Goal: Use online tool/utility: Utilize a website feature to perform a specific function

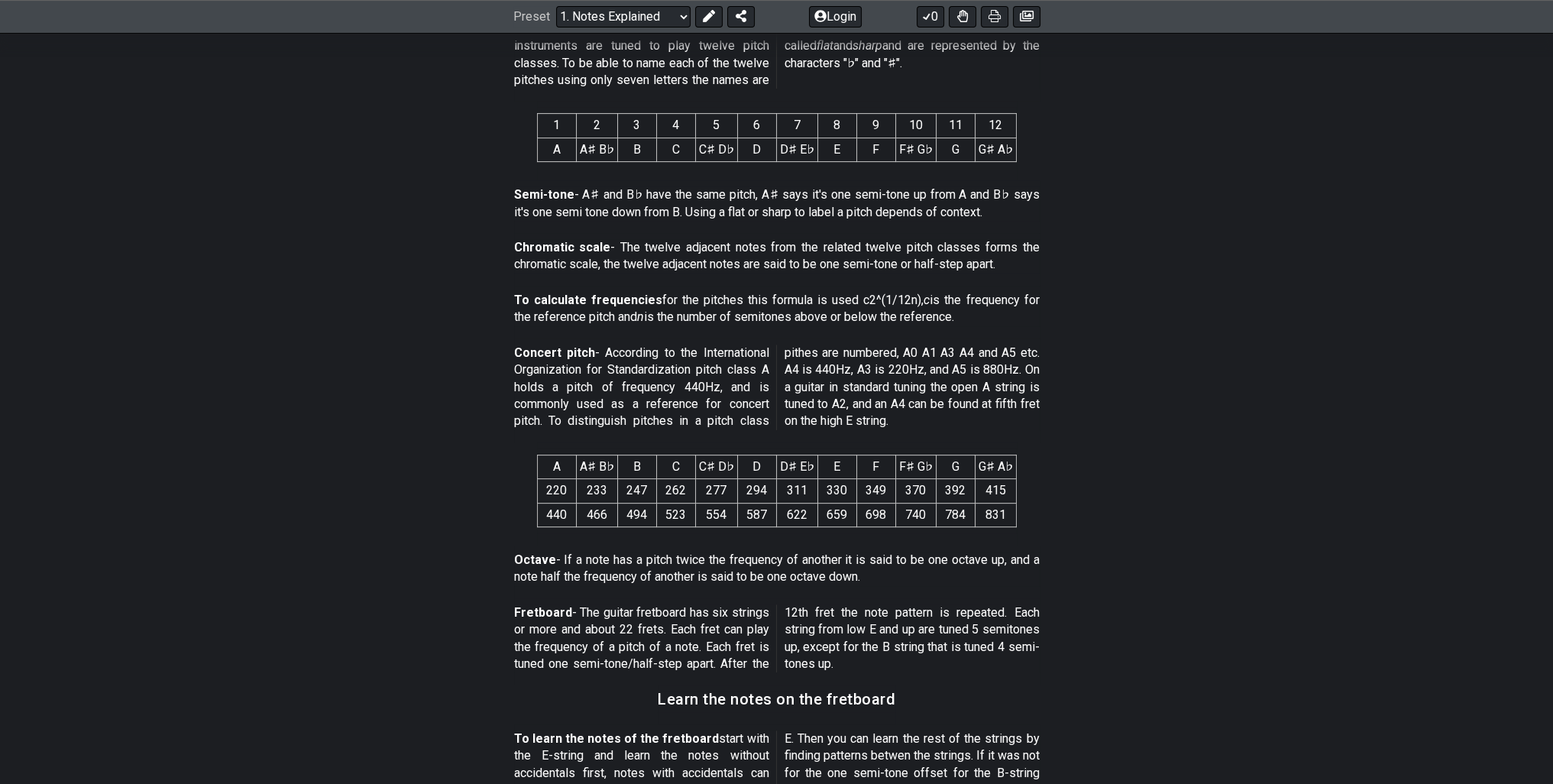
scroll to position [721, 0]
click at [541, 147] on td "A" at bounding box center [556, 152] width 39 height 24
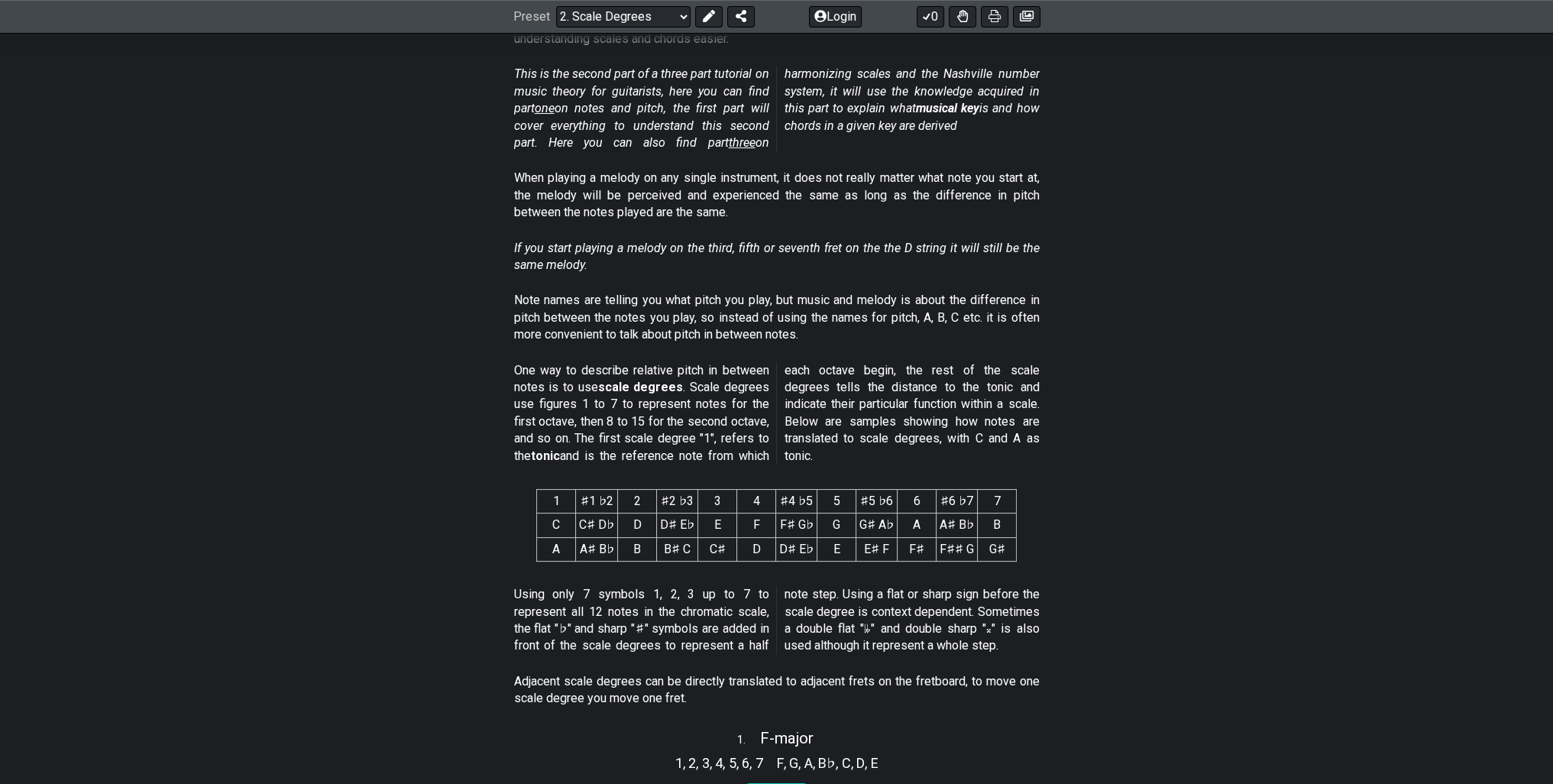
scroll to position [306, 0]
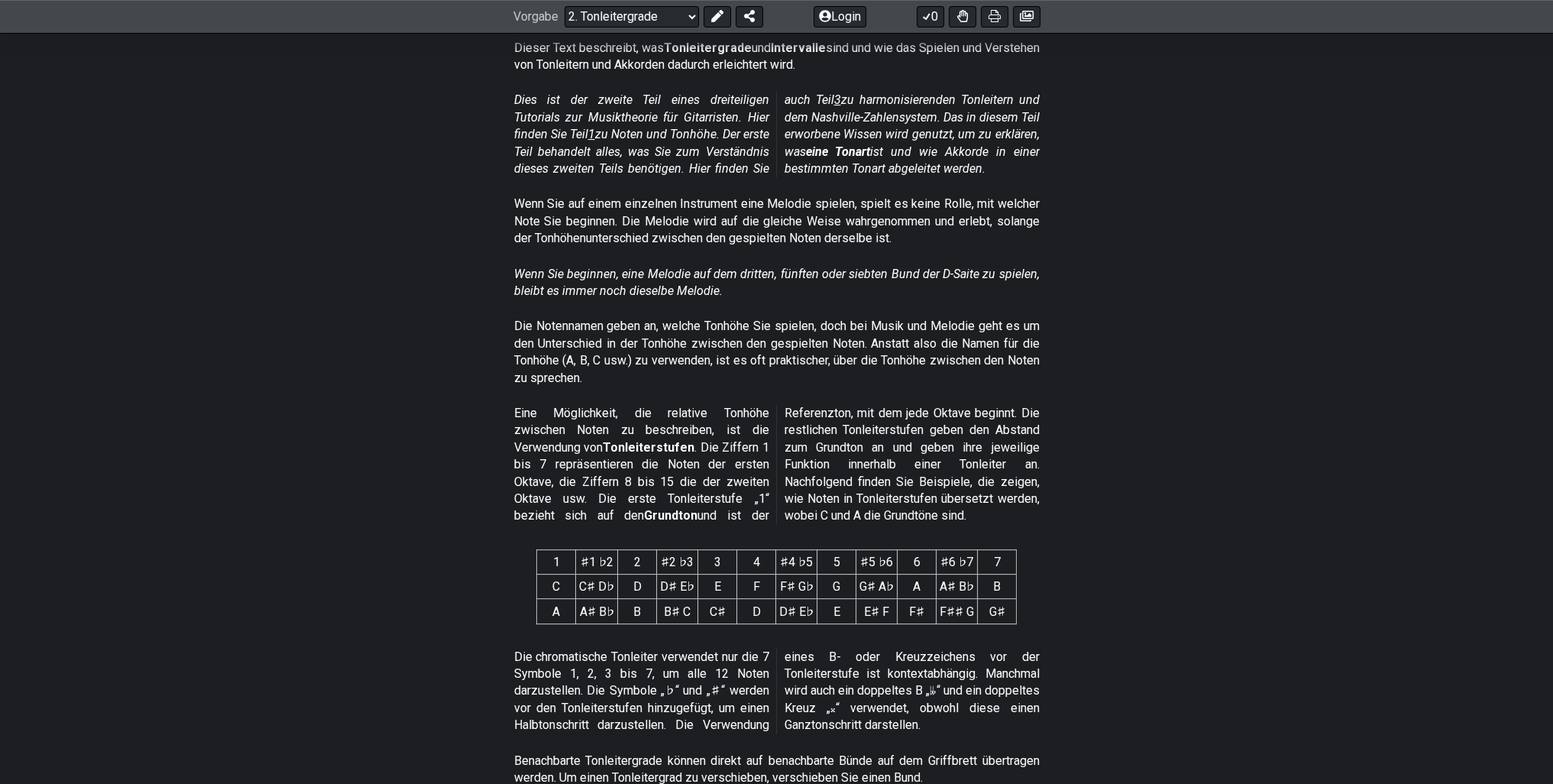
click at [1221, 398] on section "Die Notennamen geben an, welche Tonhöhe Sie spielen, doch bei Musik und Melodie…" at bounding box center [776, 355] width 1192 height 87
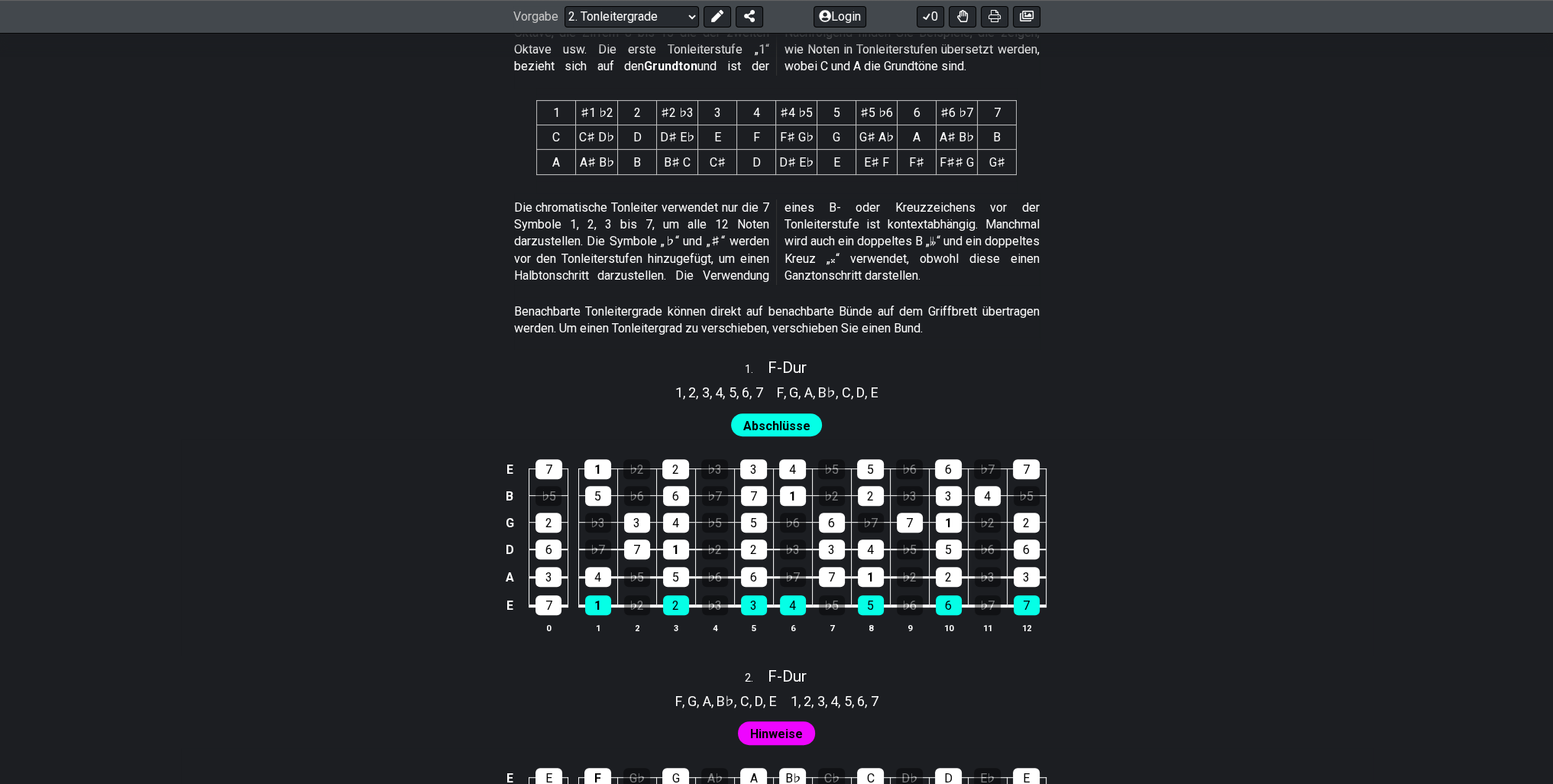
scroll to position [764, 0]
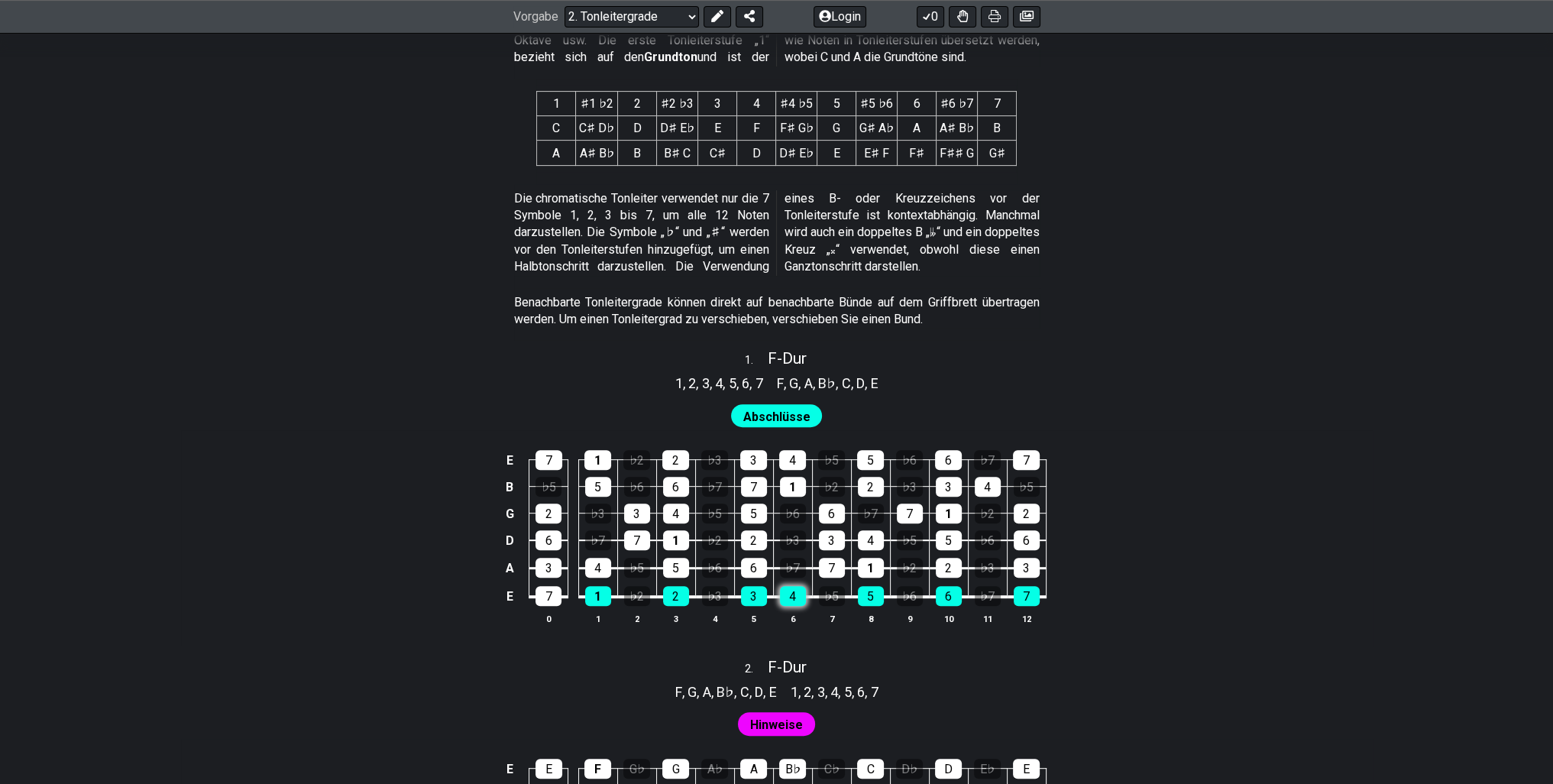
click at [797, 606] on div "4" at bounding box center [792, 595] width 26 height 19
click at [796, 606] on div "4" at bounding box center [792, 595] width 26 height 19
click at [760, 578] on div "6" at bounding box center [753, 567] width 26 height 19
click at [759, 578] on div "6" at bounding box center [753, 567] width 26 height 19
click at [779, 391] on font "F" at bounding box center [780, 383] width 7 height 16
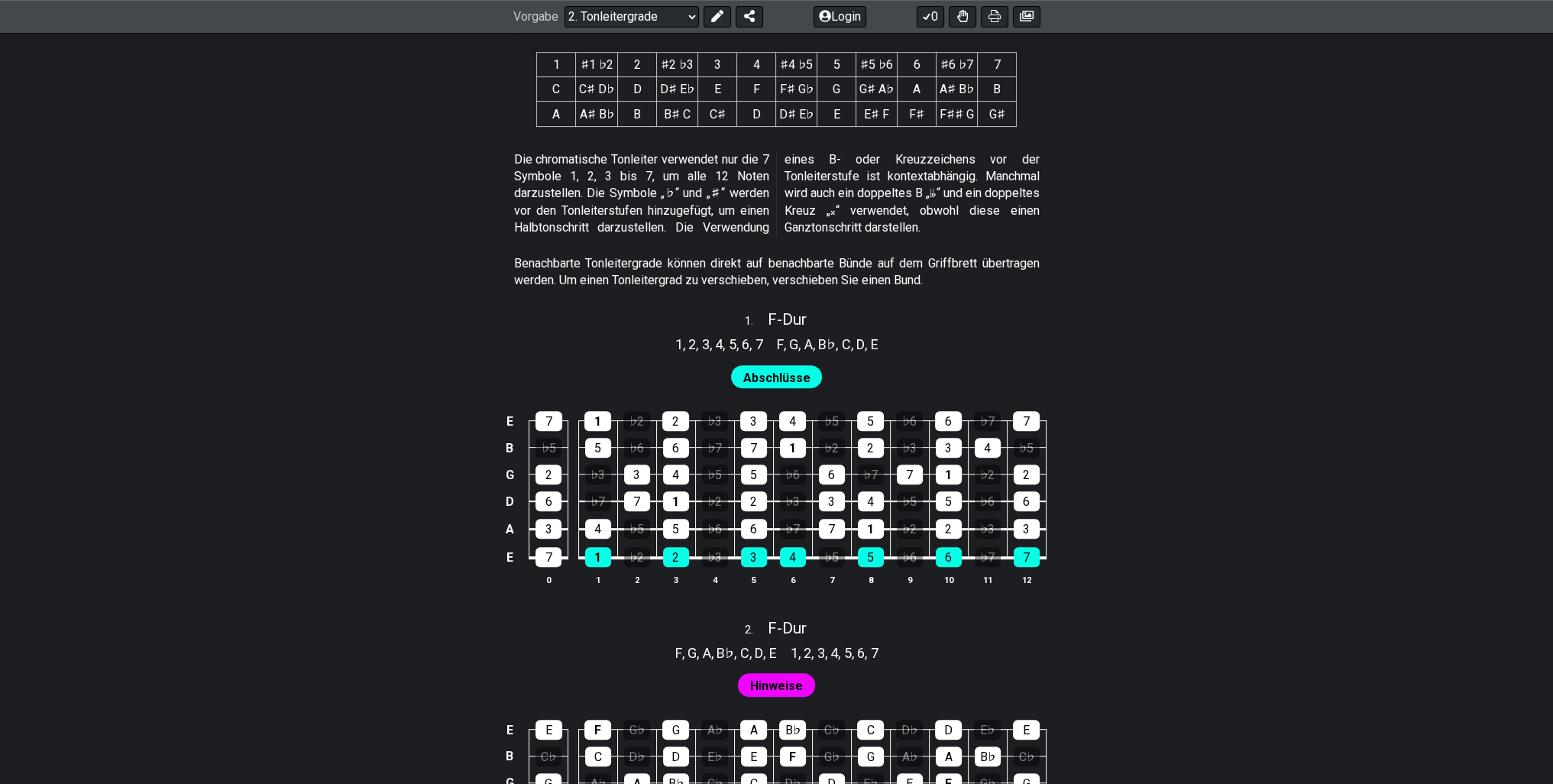
scroll to position [917, 0]
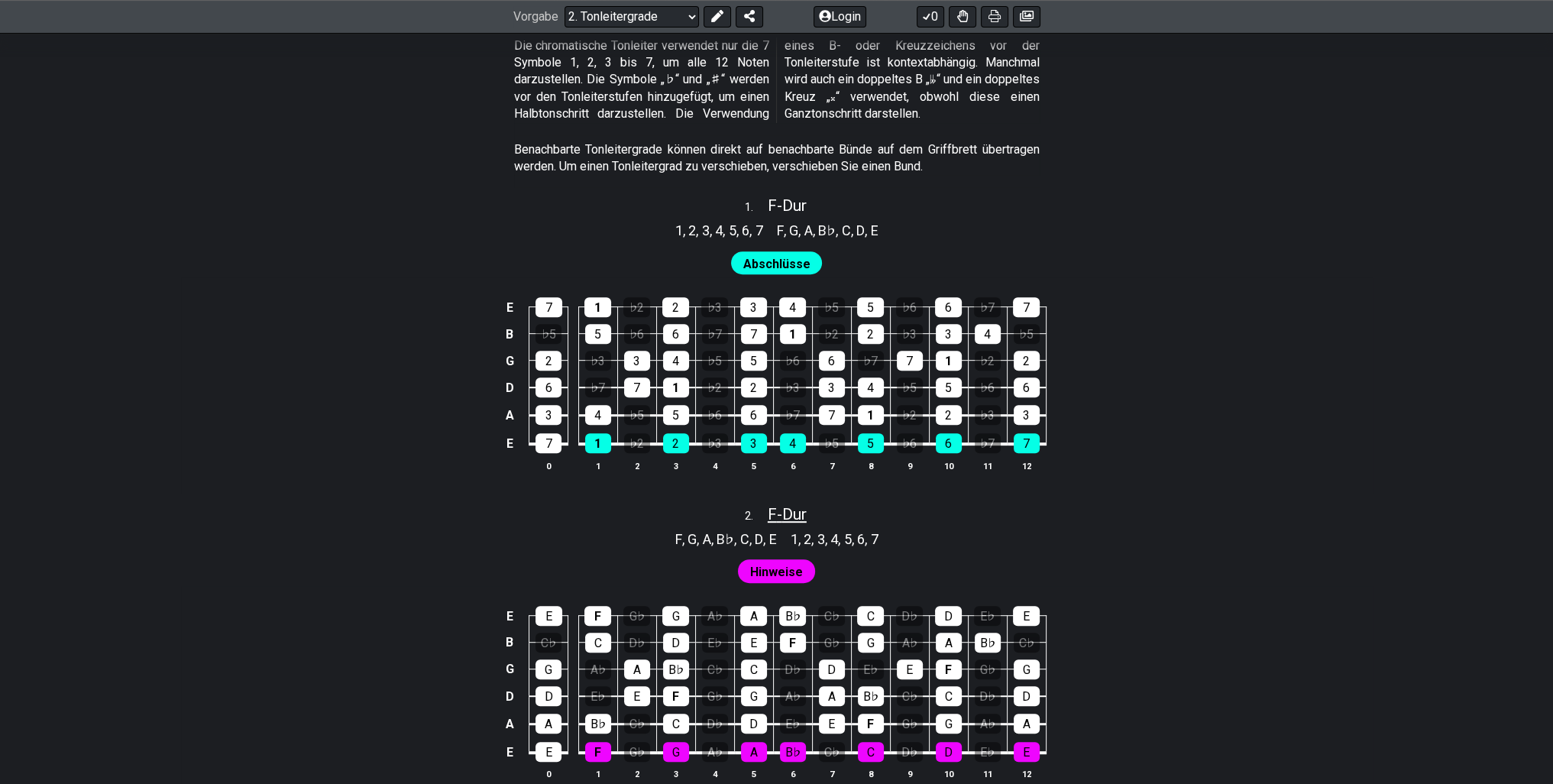
click at [779, 524] on font "-" at bounding box center [780, 514] width 5 height 19
select select "F"
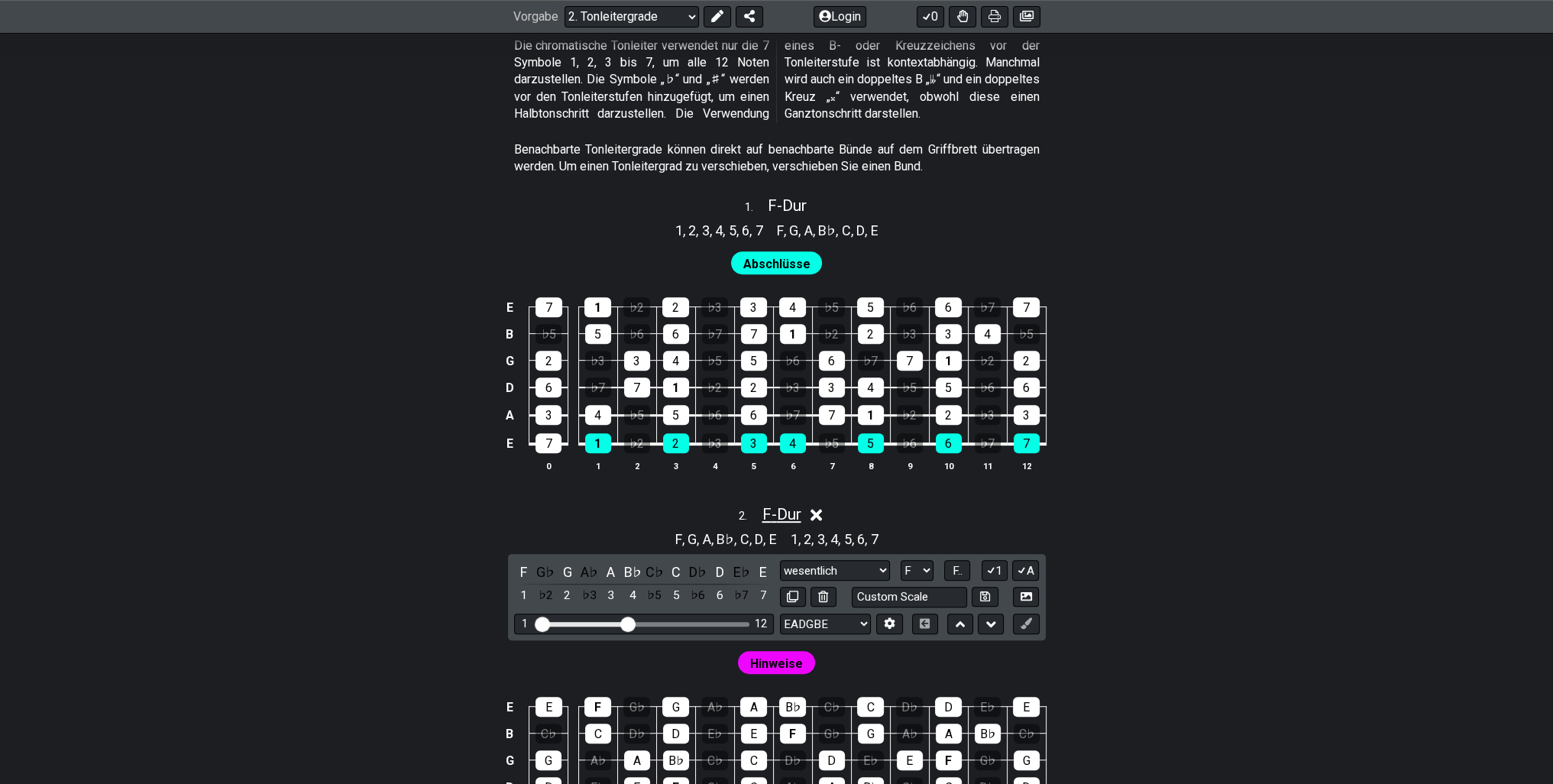
click at [785, 524] on font "Dur" at bounding box center [788, 514] width 25 height 19
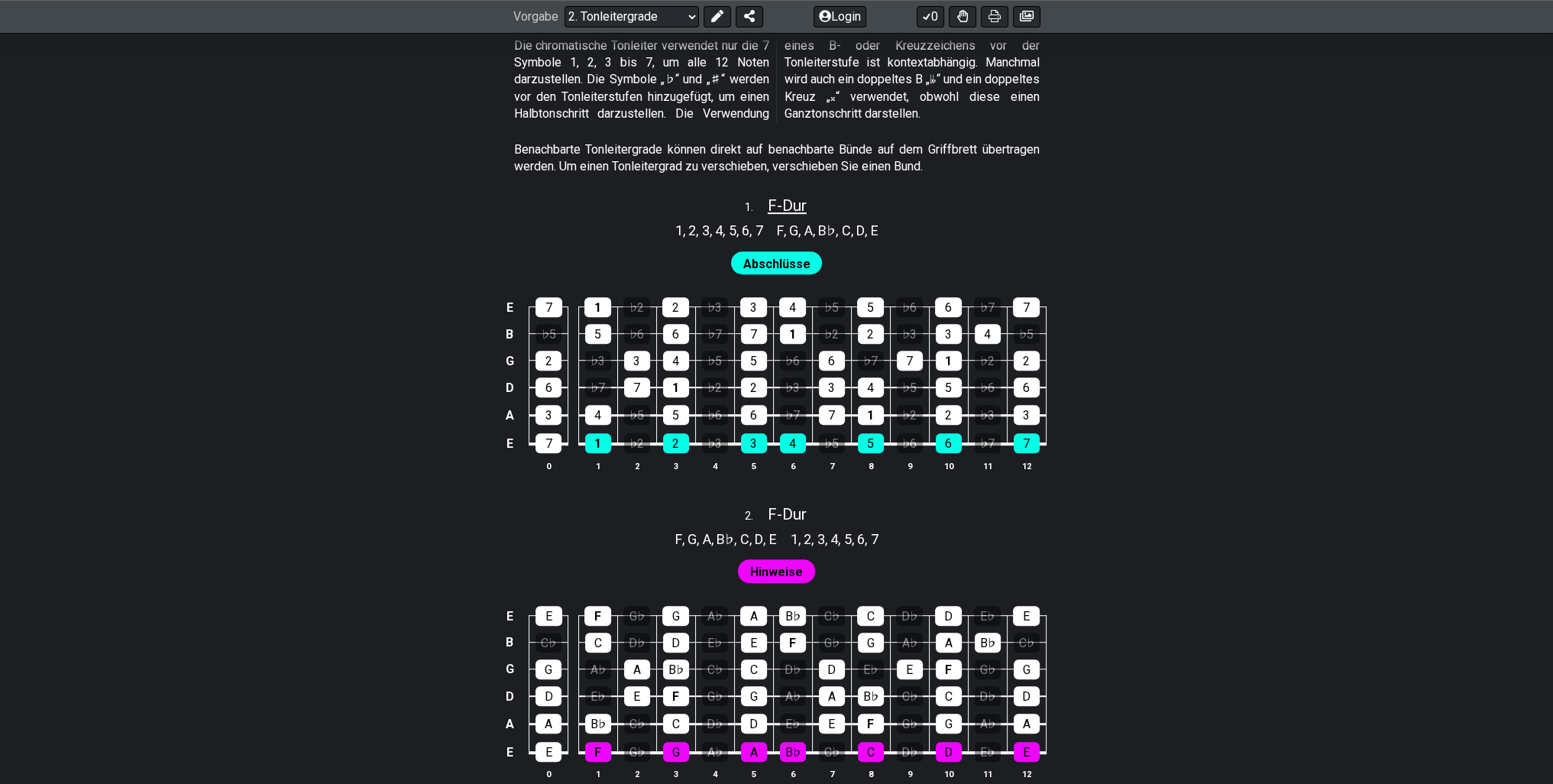
click at [779, 214] on font "-" at bounding box center [780, 206] width 5 height 19
select select "F"
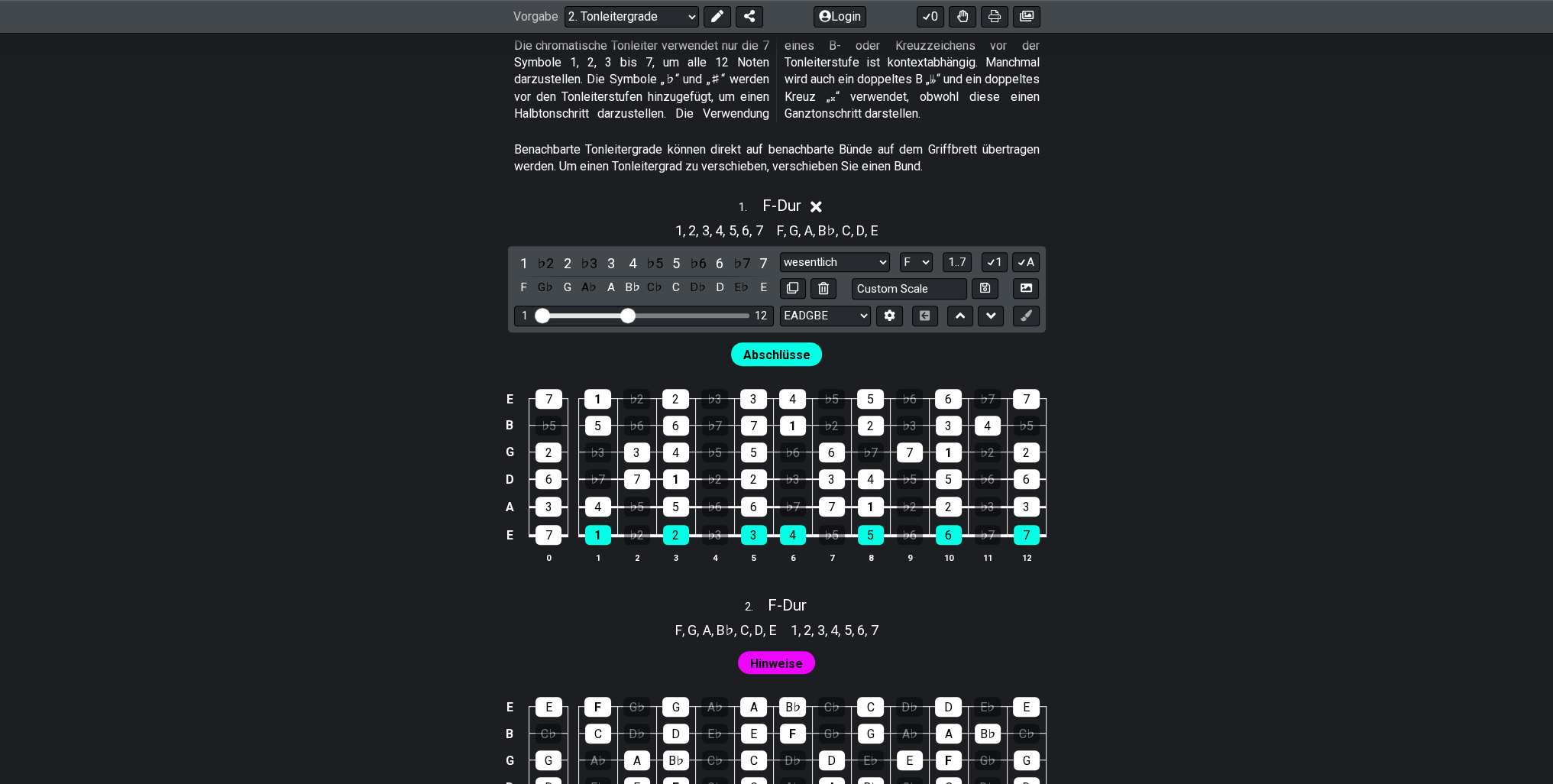
drag, startPoint x: 639, startPoint y: 330, endPoint x: 676, endPoint y: 329, distance: 37.0
click at [676, 326] on div "1 12" at bounding box center [643, 315] width 260 height 20
drag, startPoint x: 628, startPoint y: 331, endPoint x: 669, endPoint y: 327, distance: 41.2
click at [651, 314] on input "Sichtbarer Bundbereich" at bounding box center [643, 314] width 217 height 0
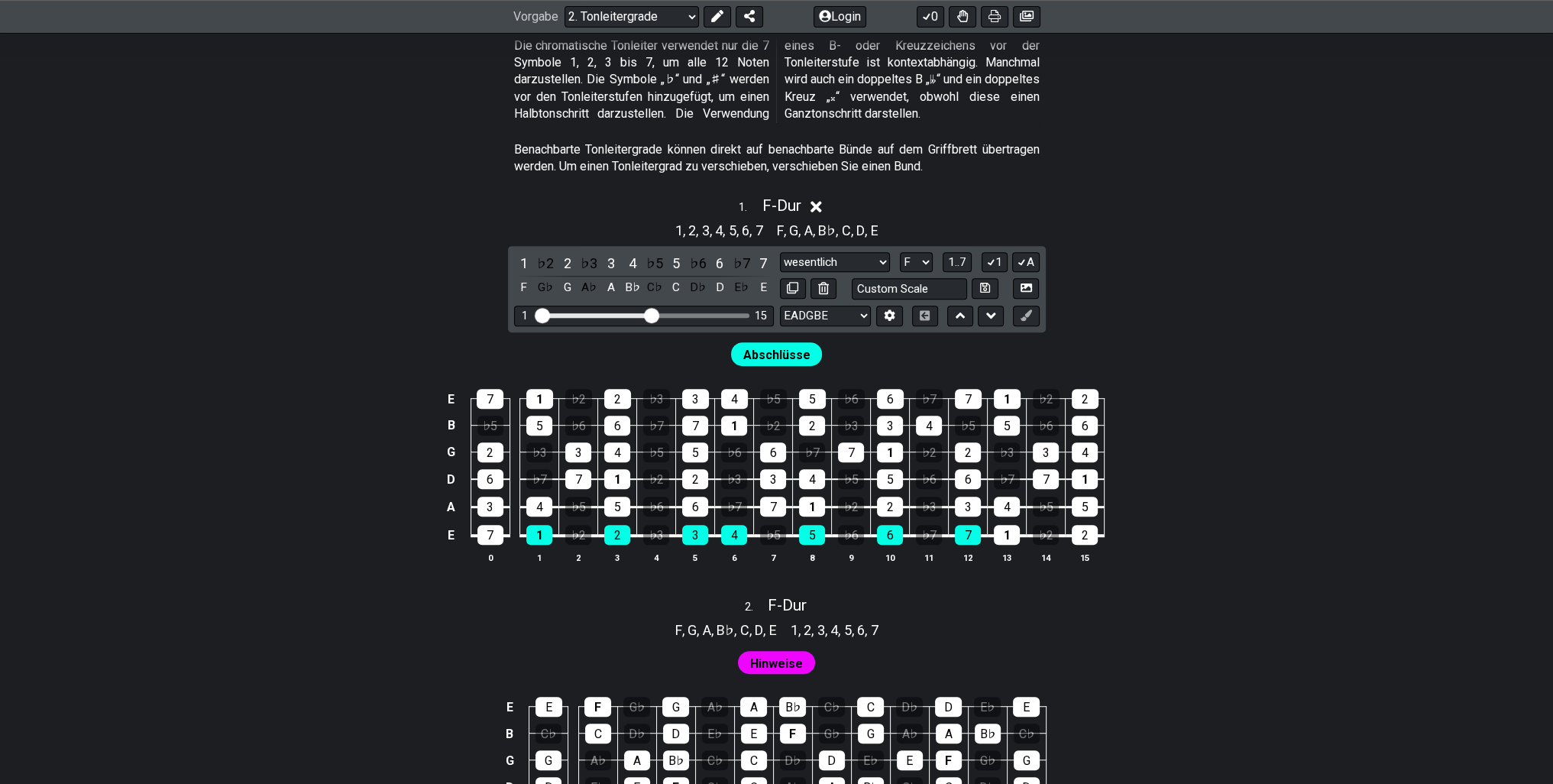
drag, startPoint x: 669, startPoint y: 327, endPoint x: 641, endPoint y: 332, distance: 28.4
click at [642, 326] on div "1 15" at bounding box center [643, 315] width 260 height 20
drag, startPoint x: 641, startPoint y: 332, endPoint x: 629, endPoint y: 333, distance: 12.0
click at [630, 318] on div "Sichtbarer Bundbereich" at bounding box center [594, 314] width 113 height 4
click at [522, 271] on font "1" at bounding box center [524, 263] width 8 height 16
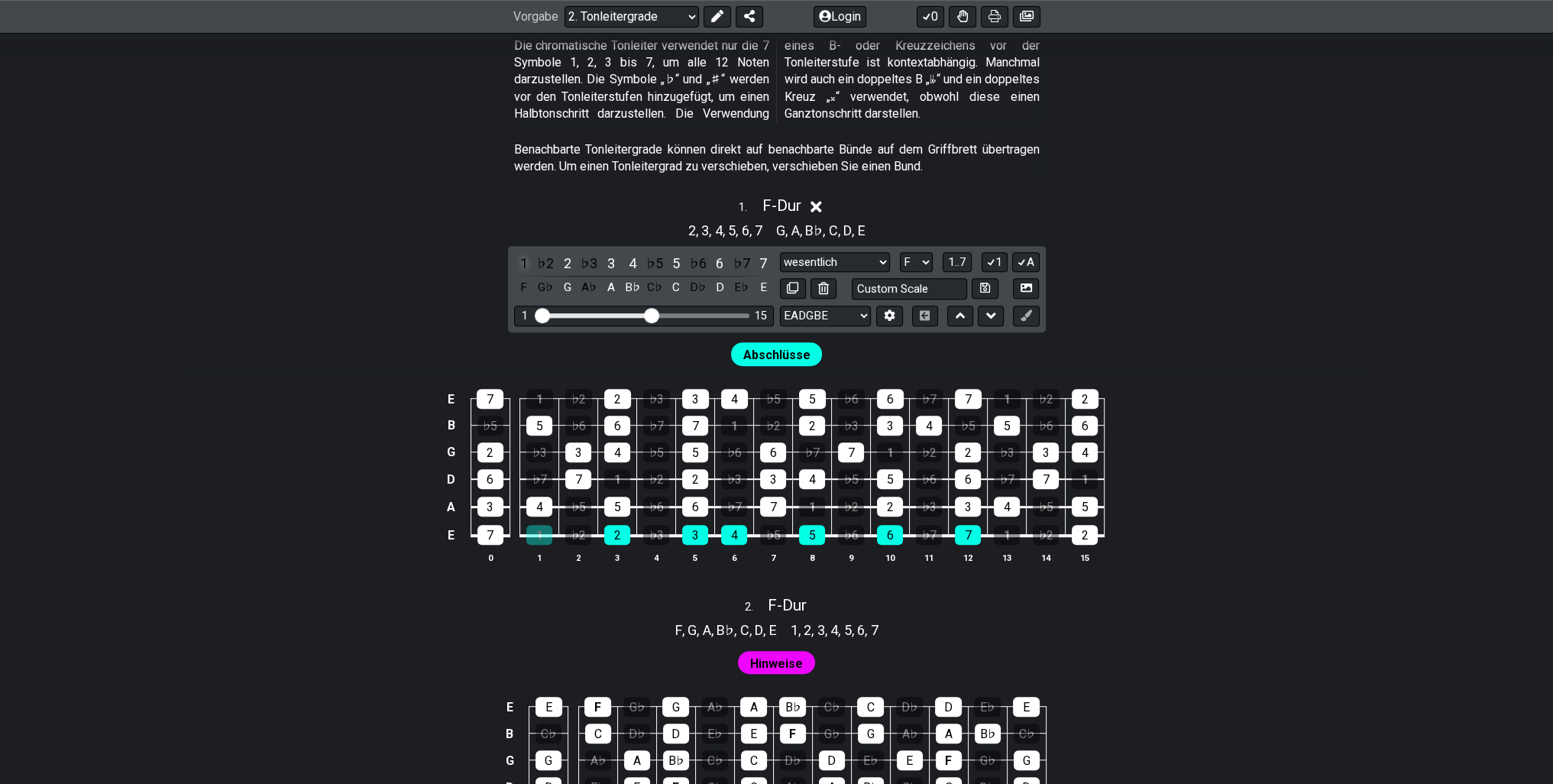
click at [522, 271] on font "1" at bounding box center [524, 263] width 8 height 16
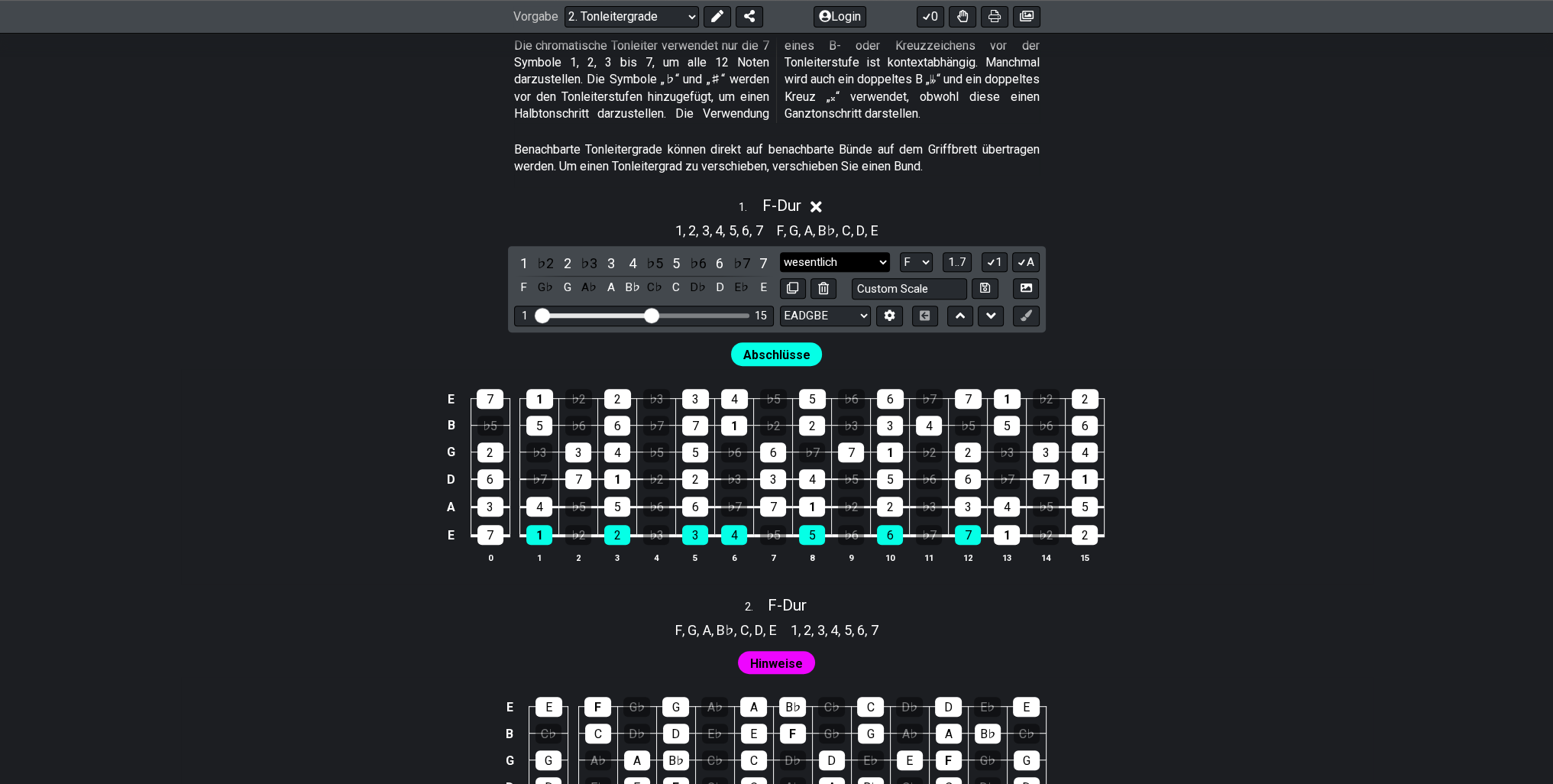
click at [856, 273] on select "wesentlich wesentlich Moll-Pentatonik Dur-Pentatonik Moll-Blues Major Blues Maj…" at bounding box center [835, 262] width 110 height 20
click at [857, 273] on select "wesentlich wesentlich Moll-Pentatonik Dur-Pentatonik Moll-Blues Major Blues Maj…" at bounding box center [835, 262] width 110 height 20
click at [905, 299] on input "text" at bounding box center [909, 288] width 116 height 20
type input "Custom Scale"
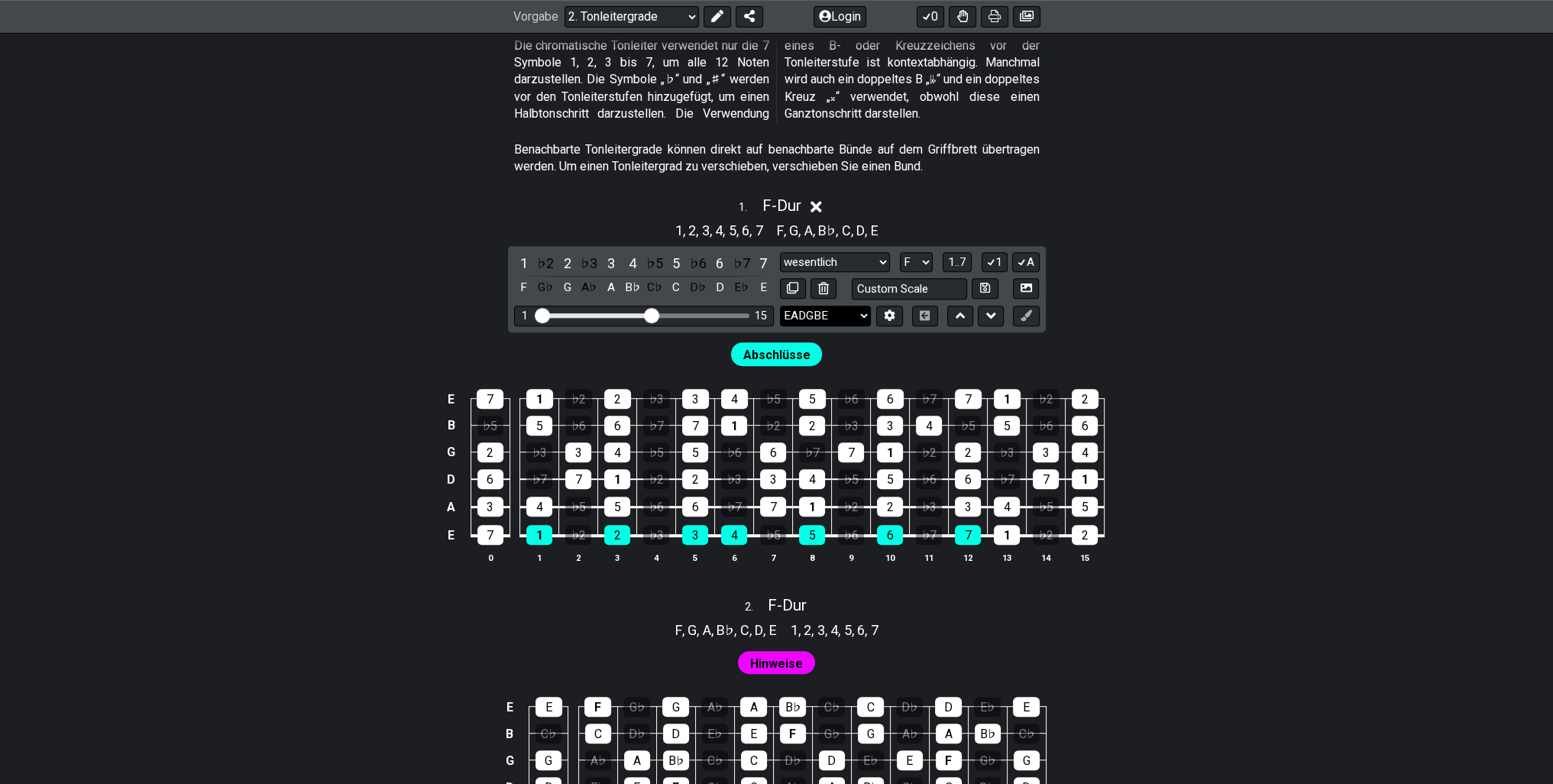
click at [821, 326] on select "EADGBE EADGBE EADGBE BEADF♯ B ADGCEA DADGBE E♭ A♭ D♭ G♭ B♭ E♭ CGCFAD DGCFAD DGD…" at bounding box center [825, 315] width 91 height 20
click at [640, 390] on td "♭3" at bounding box center [656, 385] width 39 height 27
click at [780, 362] on font "Abschlüsse" at bounding box center [777, 354] width 67 height 14
click at [767, 670] on font "Hinweise" at bounding box center [776, 663] width 52 height 14
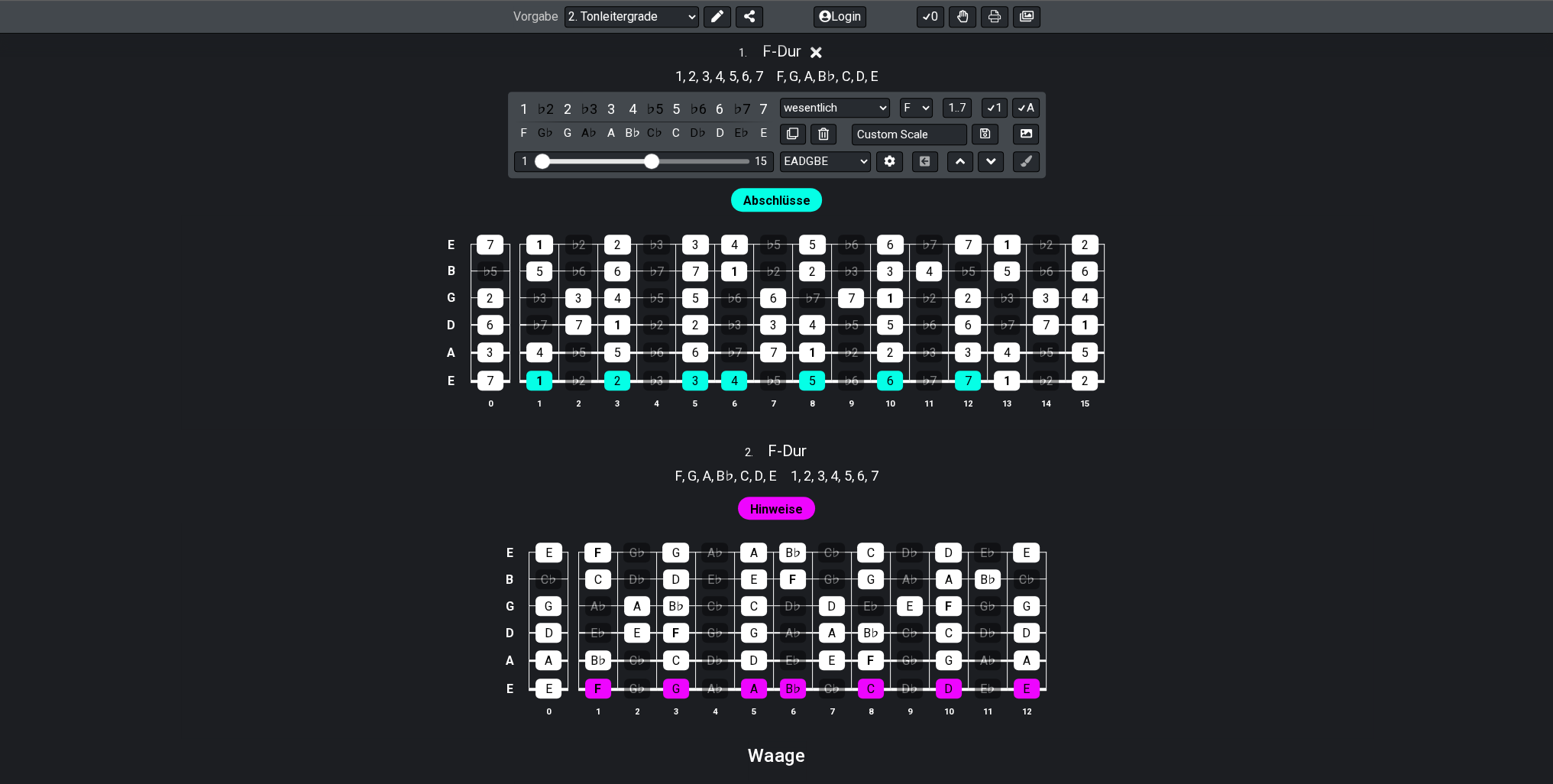
scroll to position [1069, 0]
